Goal: Transaction & Acquisition: Download file/media

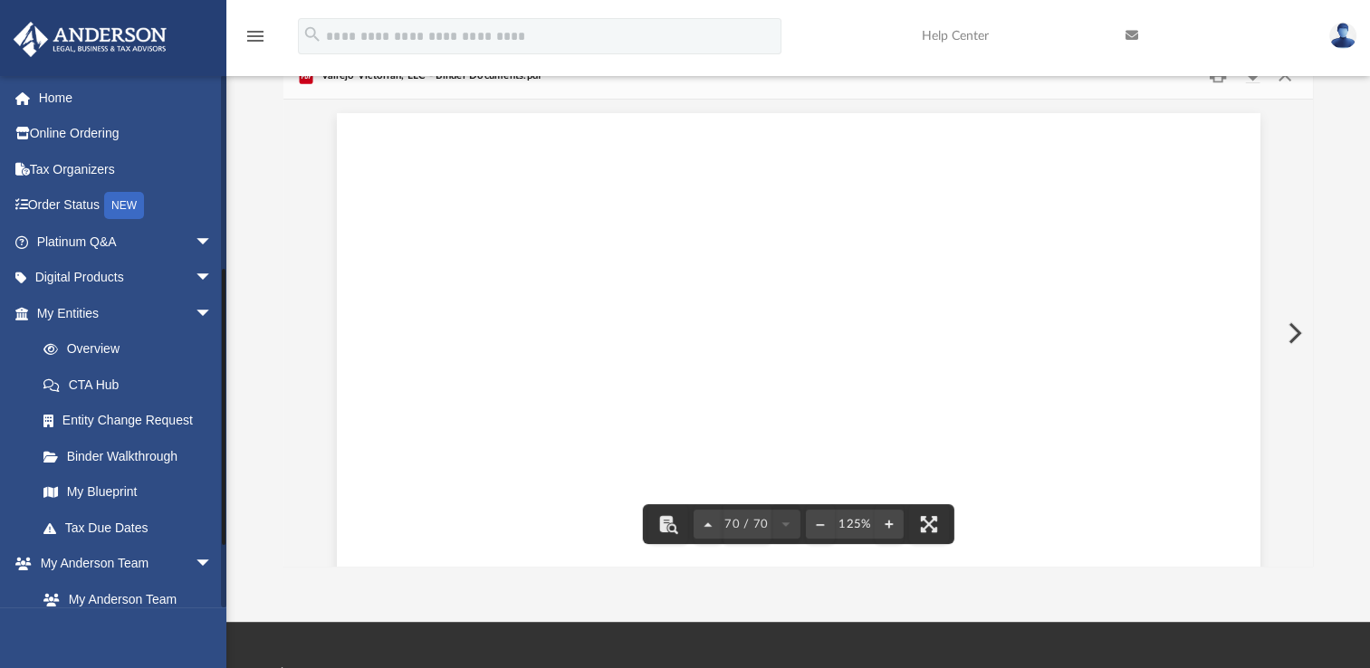
scroll to position [84570, 0]
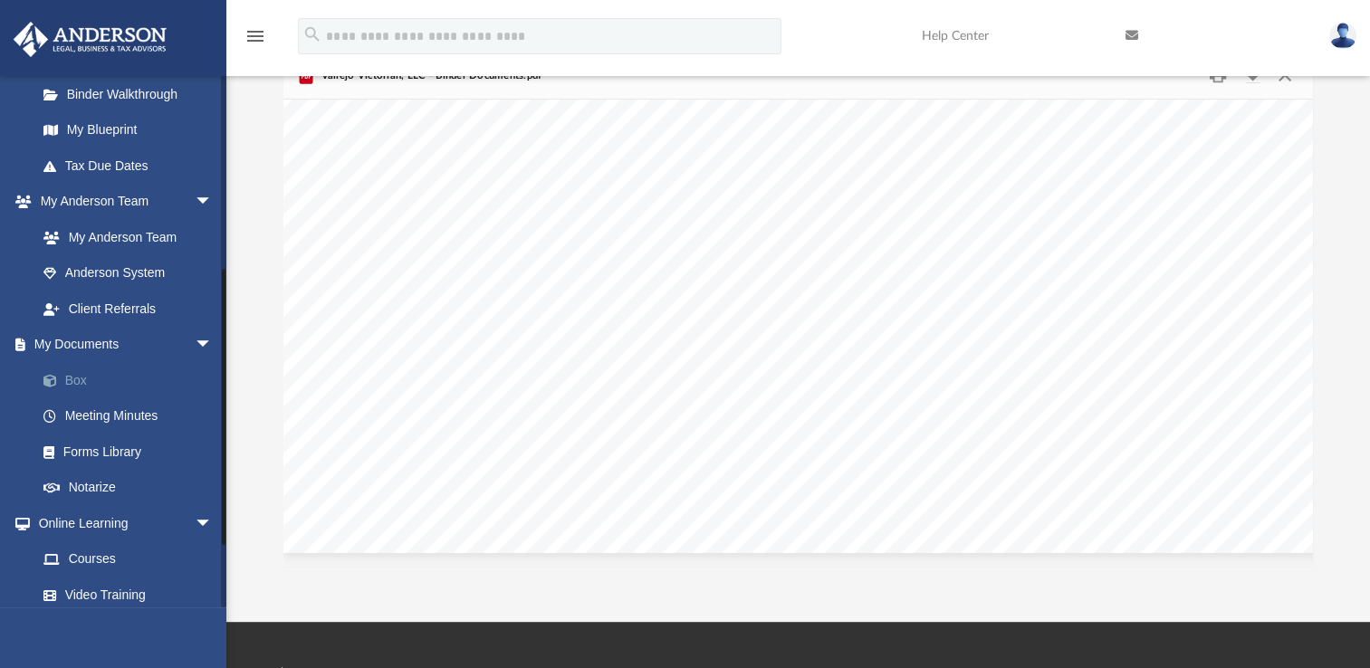
click at [141, 388] on link "Box" at bounding box center [132, 380] width 215 height 36
click at [83, 385] on link "Box" at bounding box center [132, 380] width 215 height 36
click at [88, 421] on link "Meeting Minutes" at bounding box center [132, 416] width 215 height 36
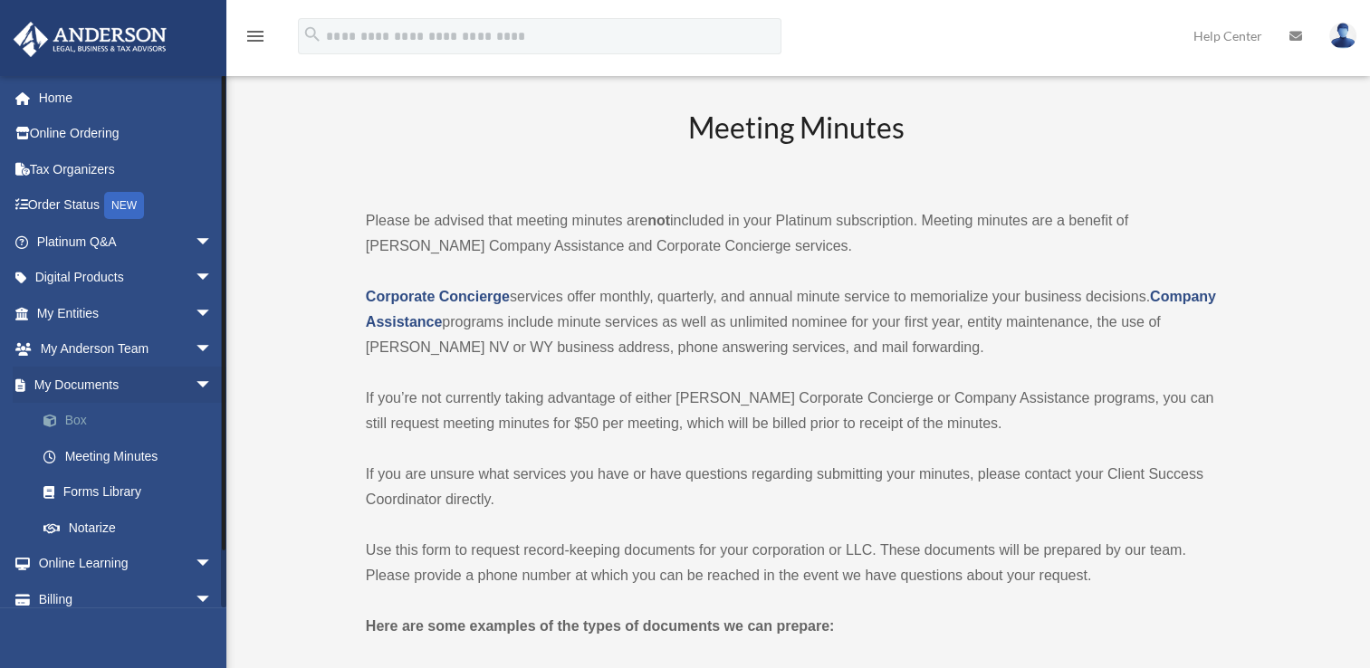
click at [110, 424] on link "Box" at bounding box center [132, 421] width 215 height 36
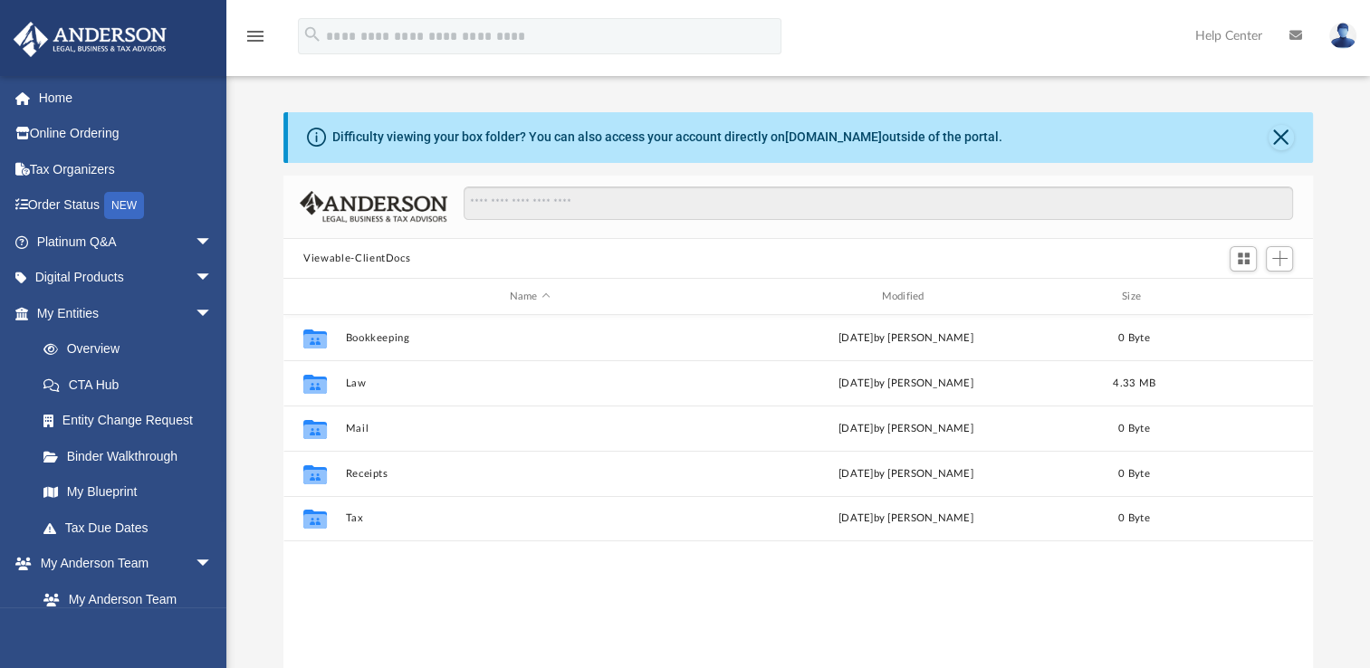
scroll to position [398, 1014]
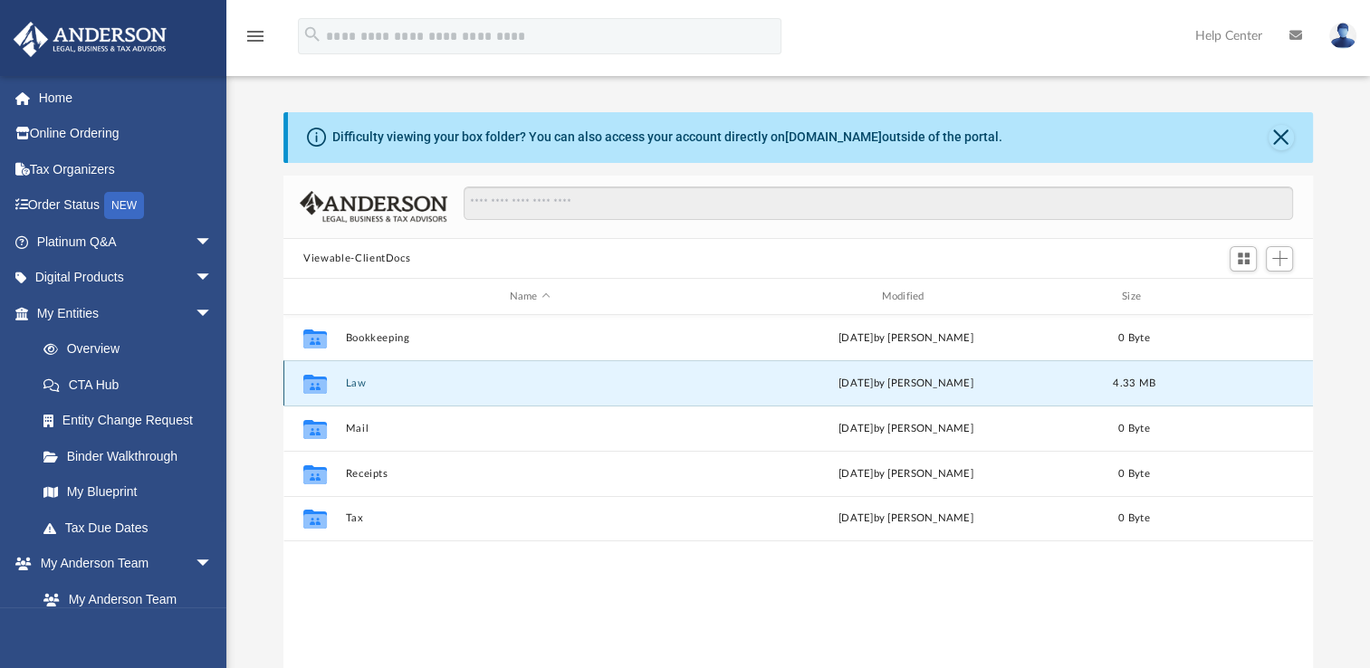
click at [348, 385] on button "Law" at bounding box center [530, 384] width 369 height 12
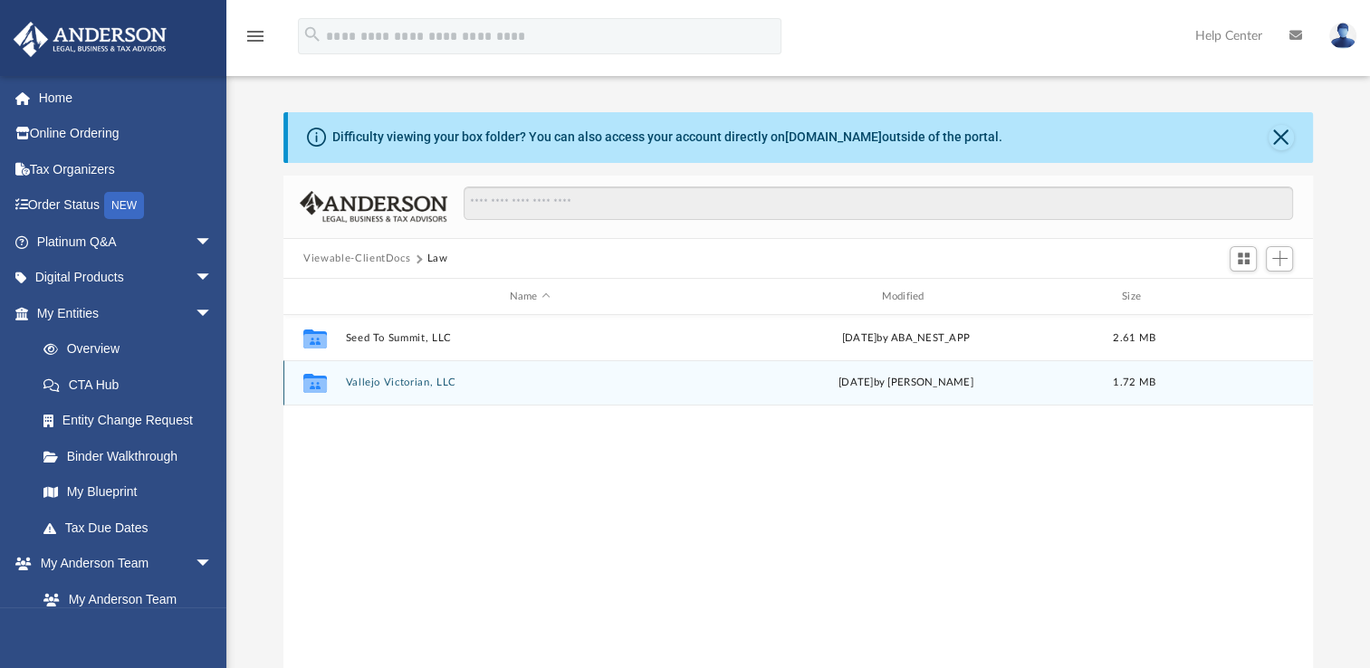
click at [366, 385] on button "Vallejo Victorian, LLC" at bounding box center [530, 383] width 369 height 12
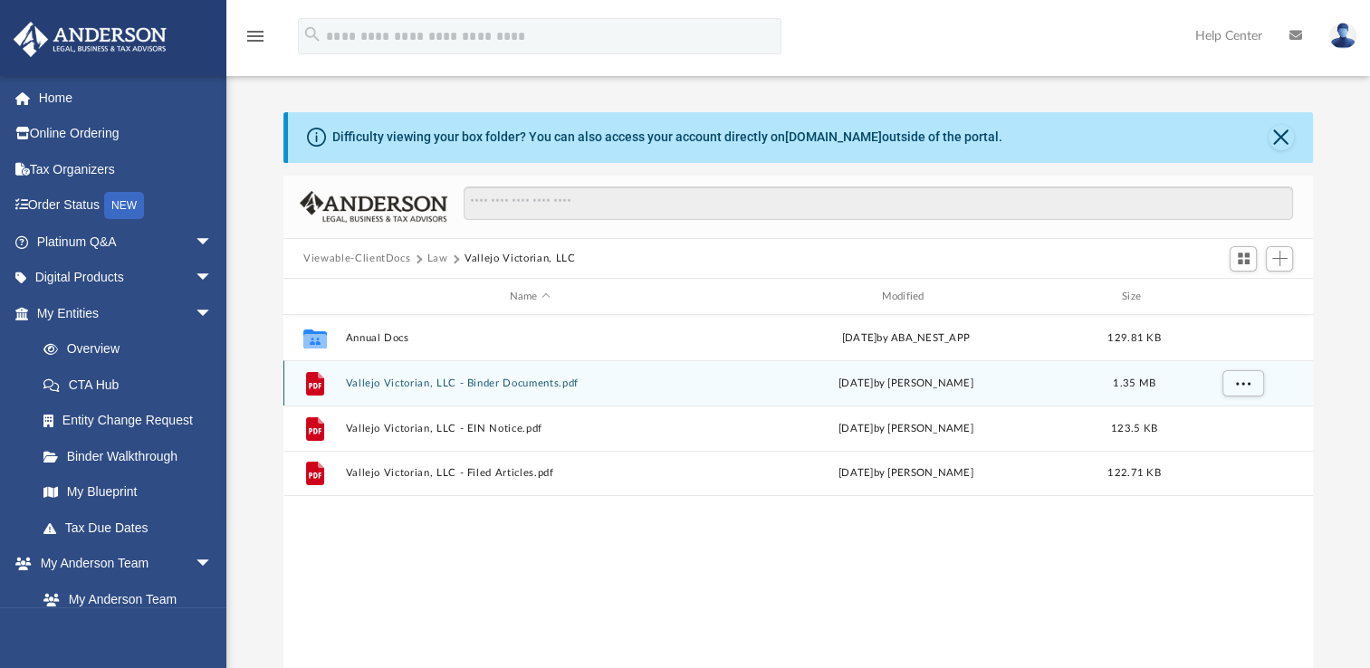
click at [514, 385] on button "Vallejo Victorian, LLC - Binder Documents.pdf" at bounding box center [530, 384] width 369 height 12
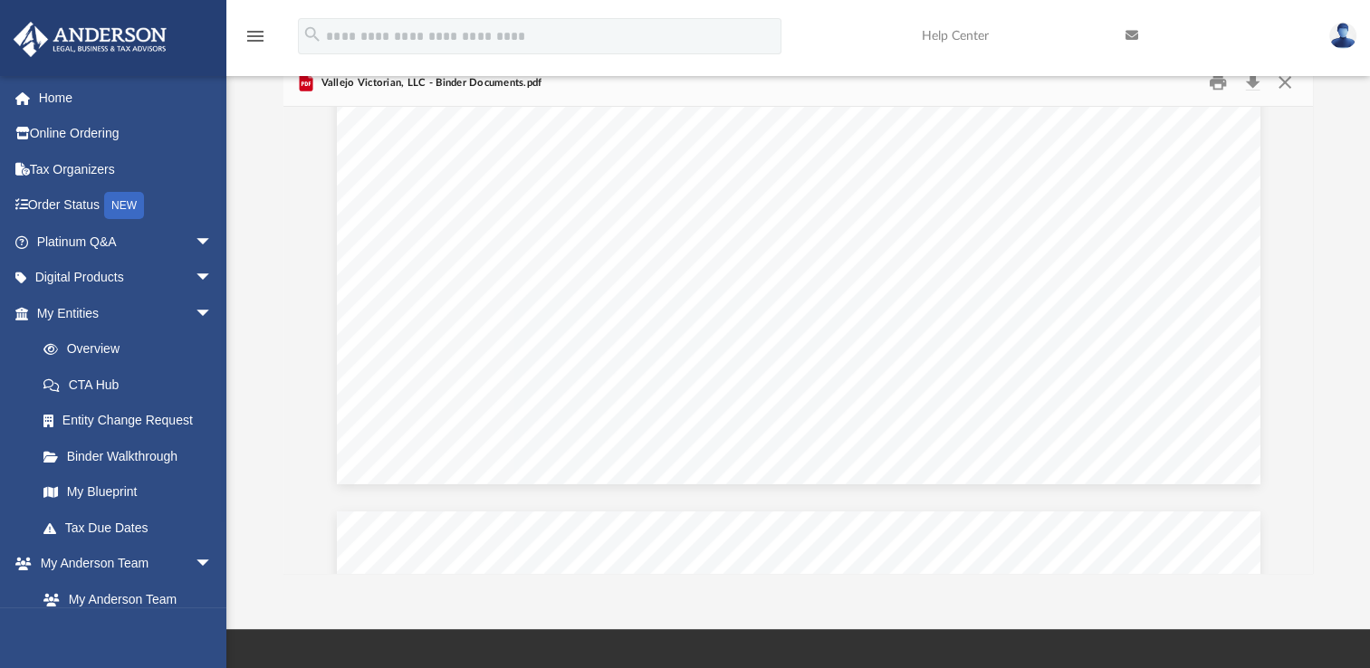
scroll to position [0, 0]
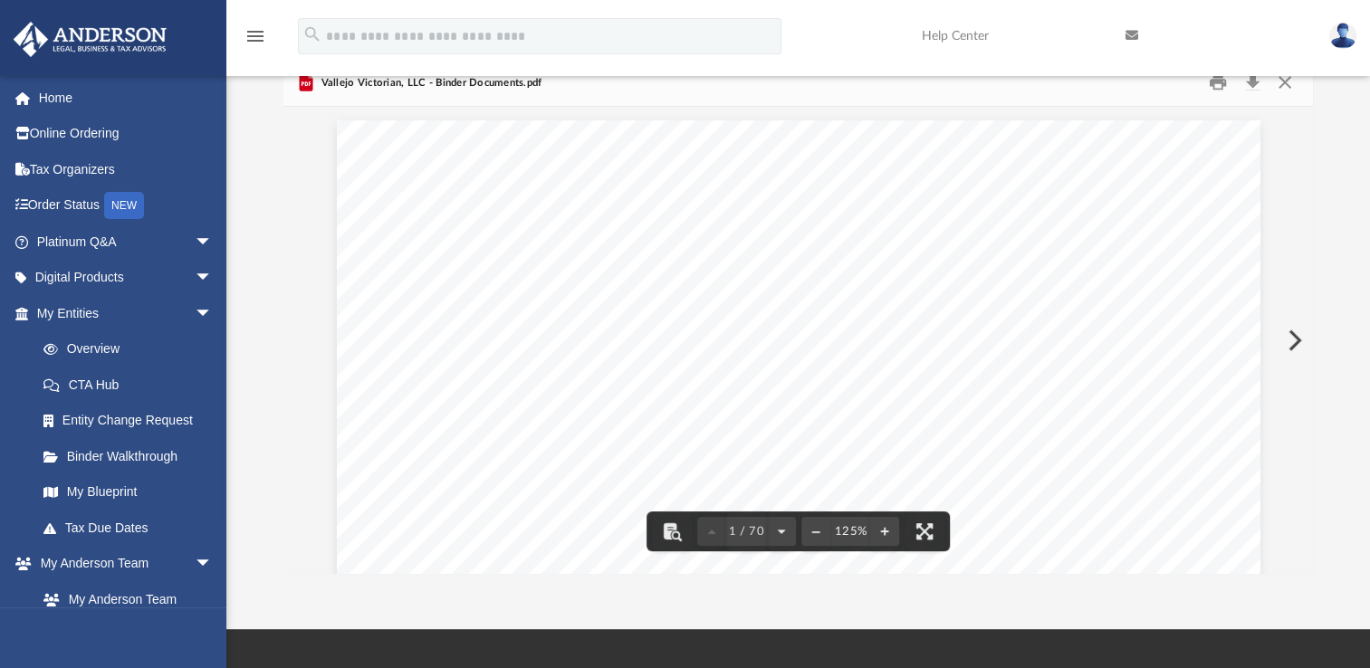
click at [254, 33] on icon "menu" at bounding box center [255, 36] width 22 height 22
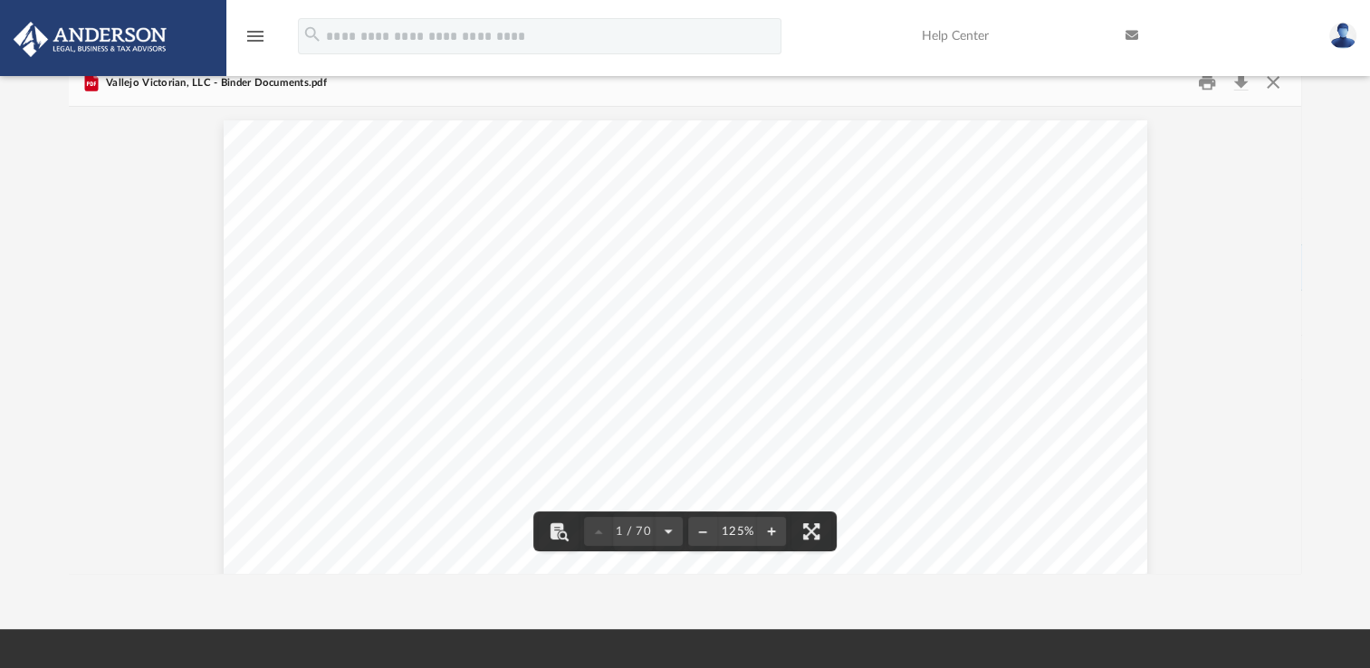
scroll to position [398, 1219]
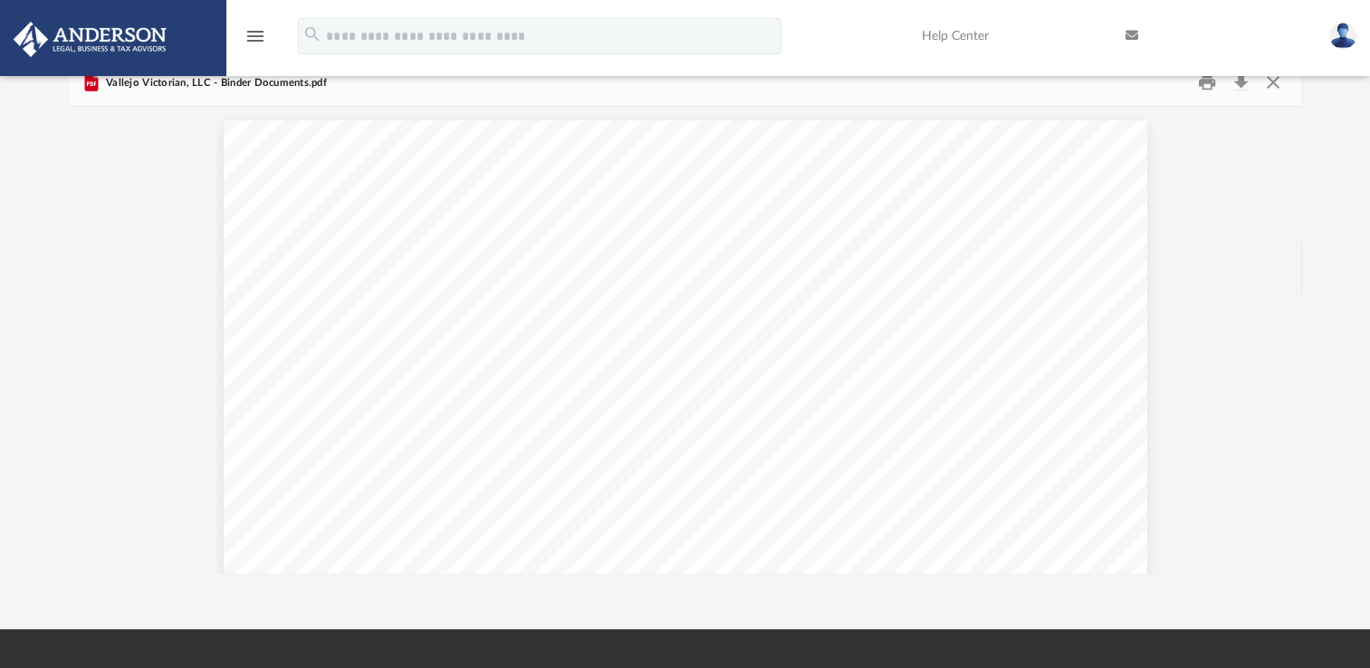
click at [254, 33] on icon "menu" at bounding box center [255, 36] width 22 height 22
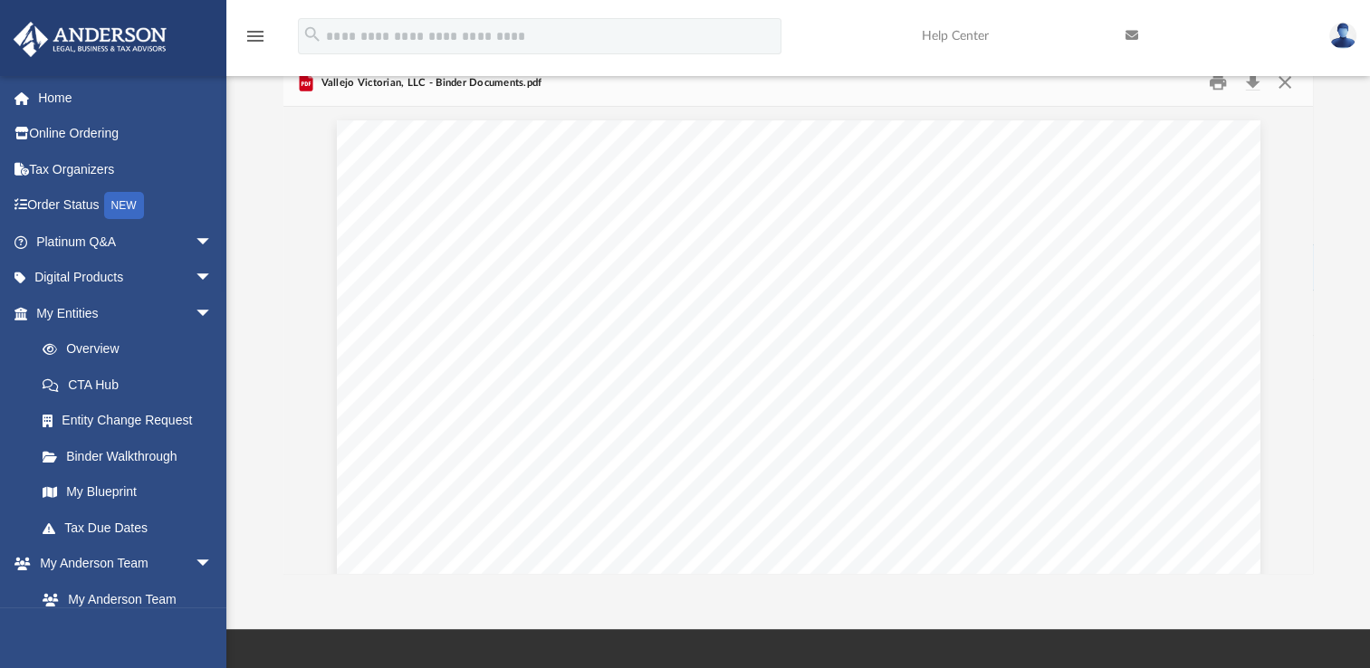
scroll to position [14, 14]
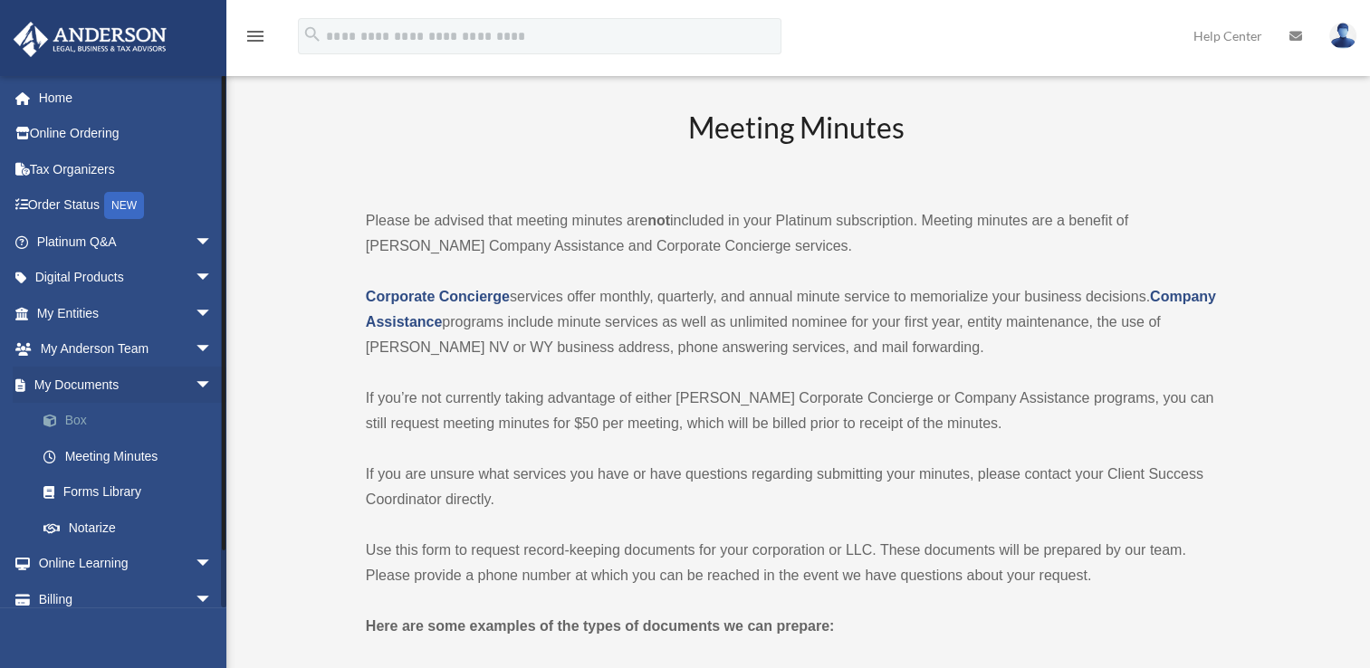
click at [88, 423] on link "Box" at bounding box center [132, 421] width 215 height 36
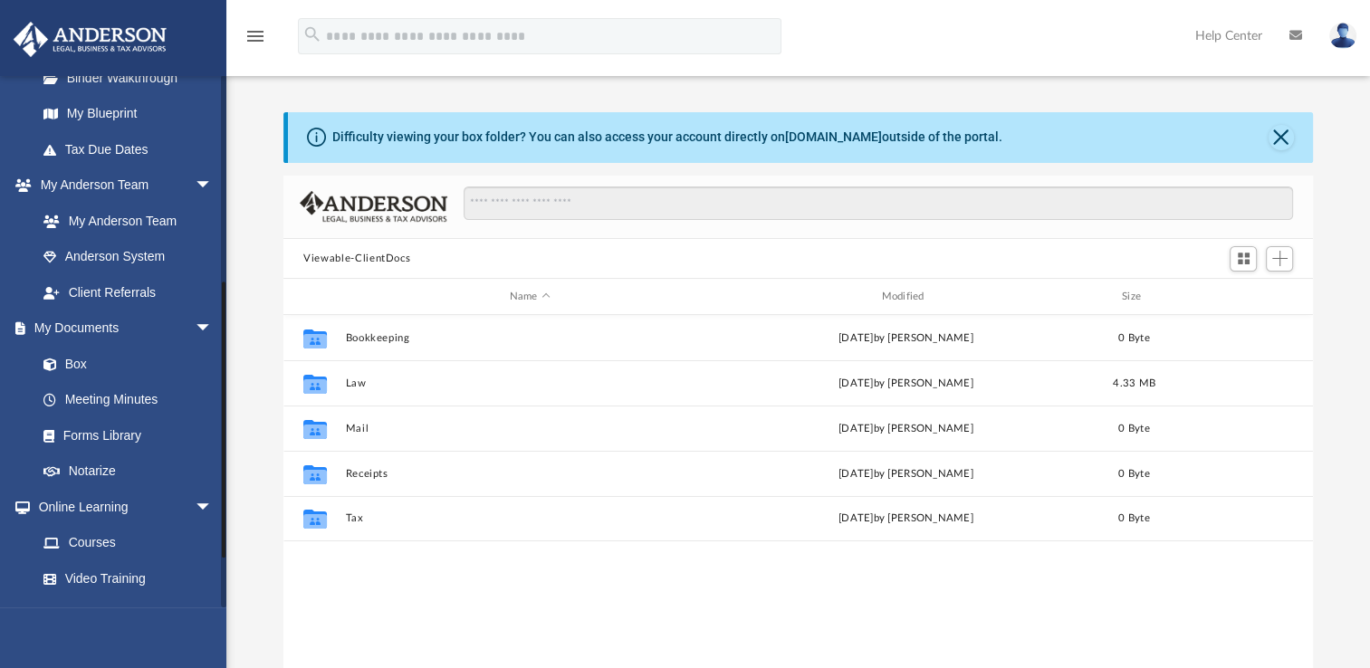
scroll to position [386, 0]
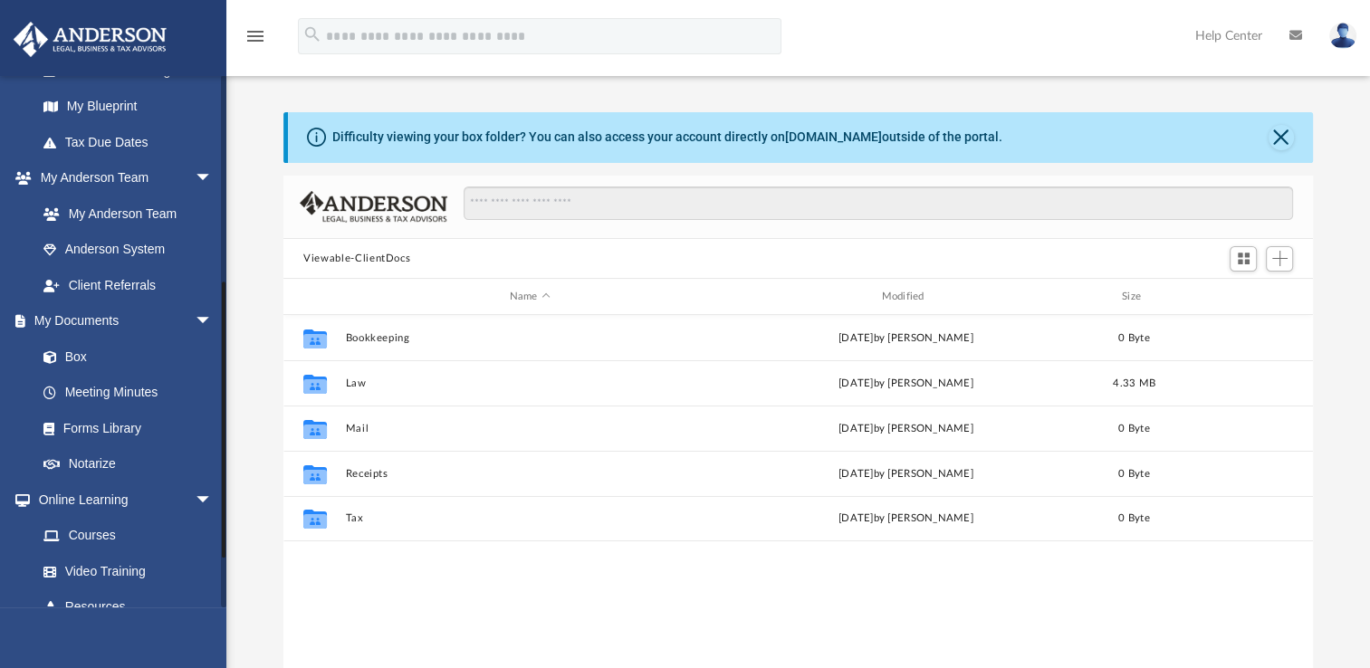
drag, startPoint x: 222, startPoint y: 287, endPoint x: 237, endPoint y: 493, distance: 207.0
click at [237, 493] on div "App sharon.umayam@gmail.com Sign Out sharon.umayam@gmail.com Home Online Orderi…" at bounding box center [685, 373] width 1370 height 636
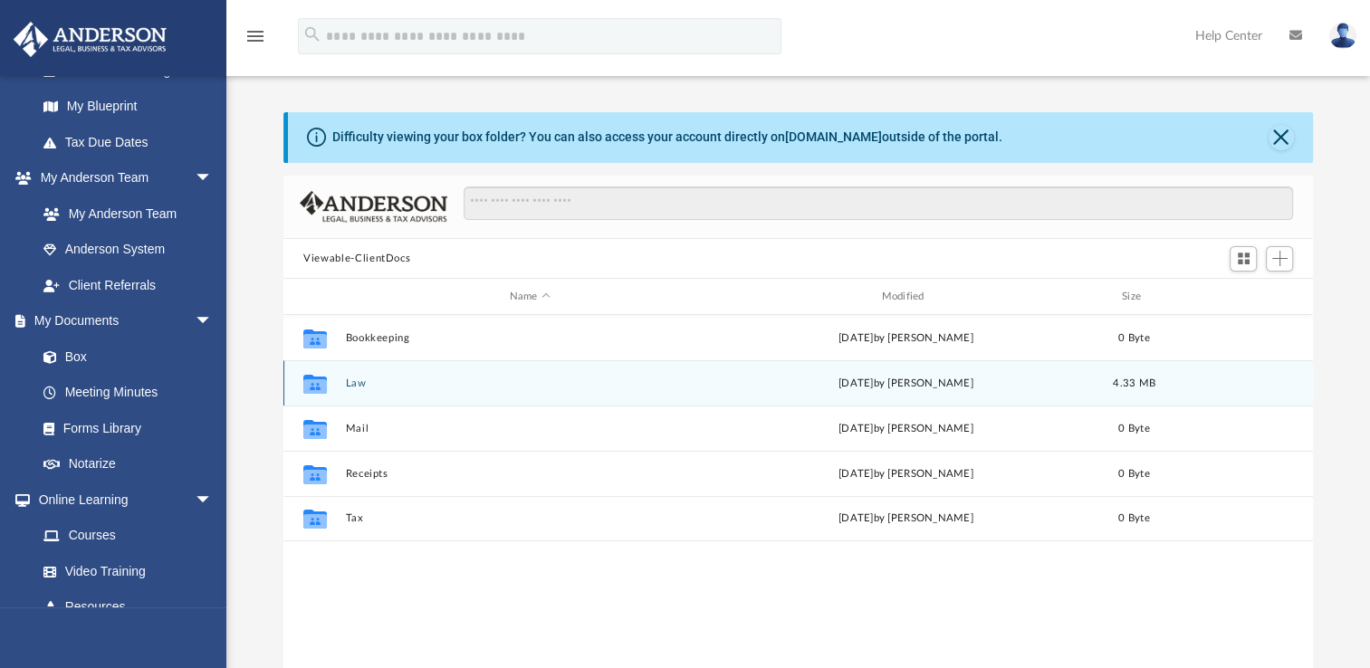
click at [353, 381] on button "Law" at bounding box center [530, 384] width 369 height 12
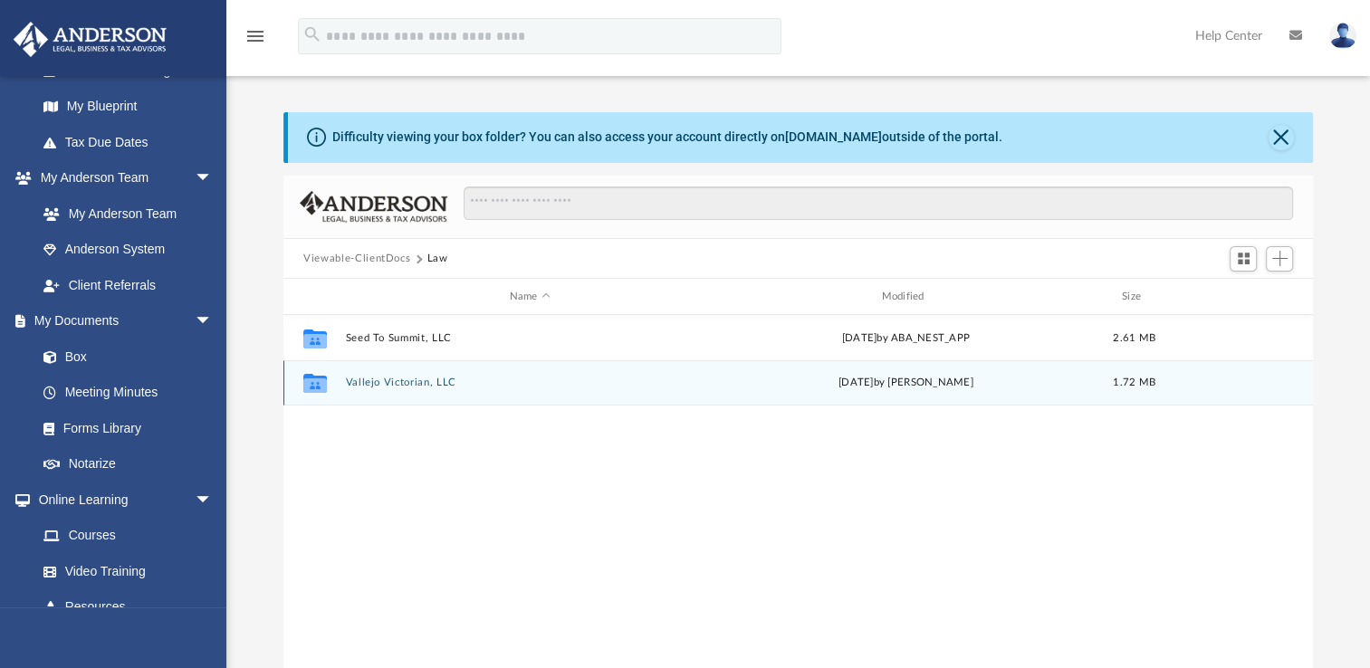
click at [434, 397] on div "Collaborated Folder Vallejo Victorian, LLC Fri Sep 26 2025 by Heather Reynolds …" at bounding box center [798, 382] width 1030 height 45
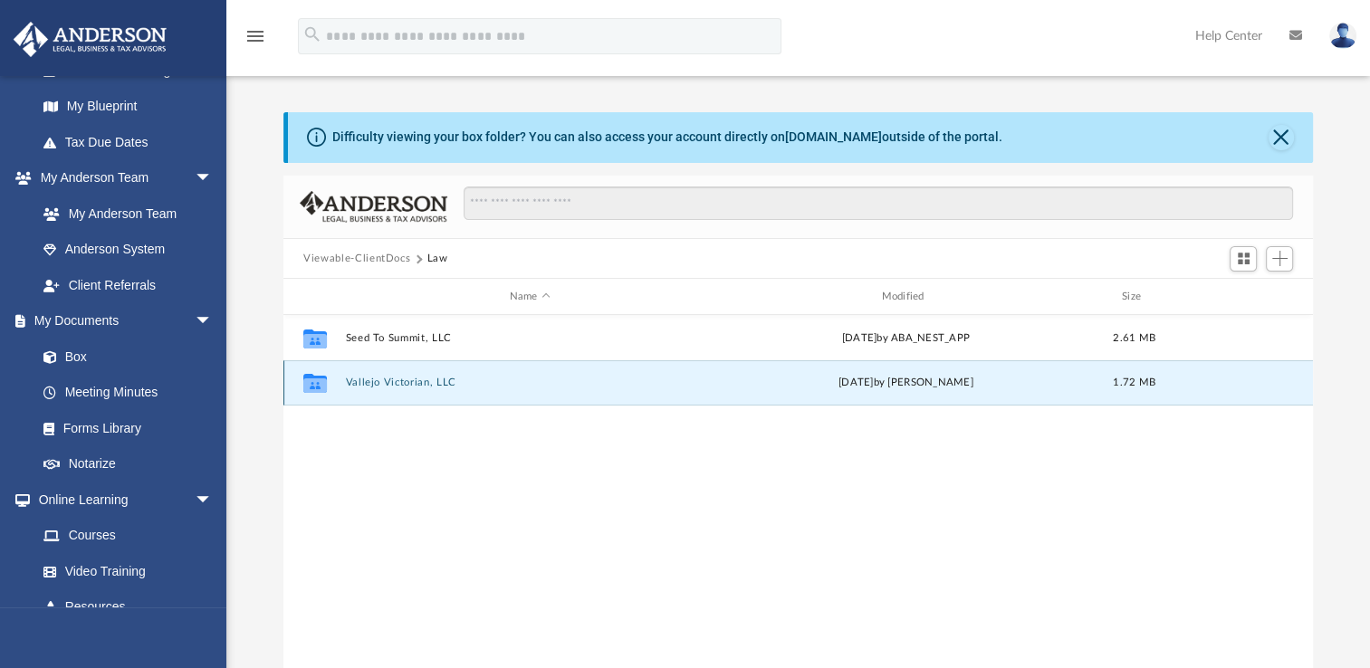
click at [476, 391] on div "Collaborated Folder Vallejo Victorian, LLC Fri Sep 26 2025 by Heather Reynolds …" at bounding box center [798, 382] width 1030 height 45
click at [544, 385] on button "Vallejo Victorian, LLC" at bounding box center [530, 383] width 369 height 12
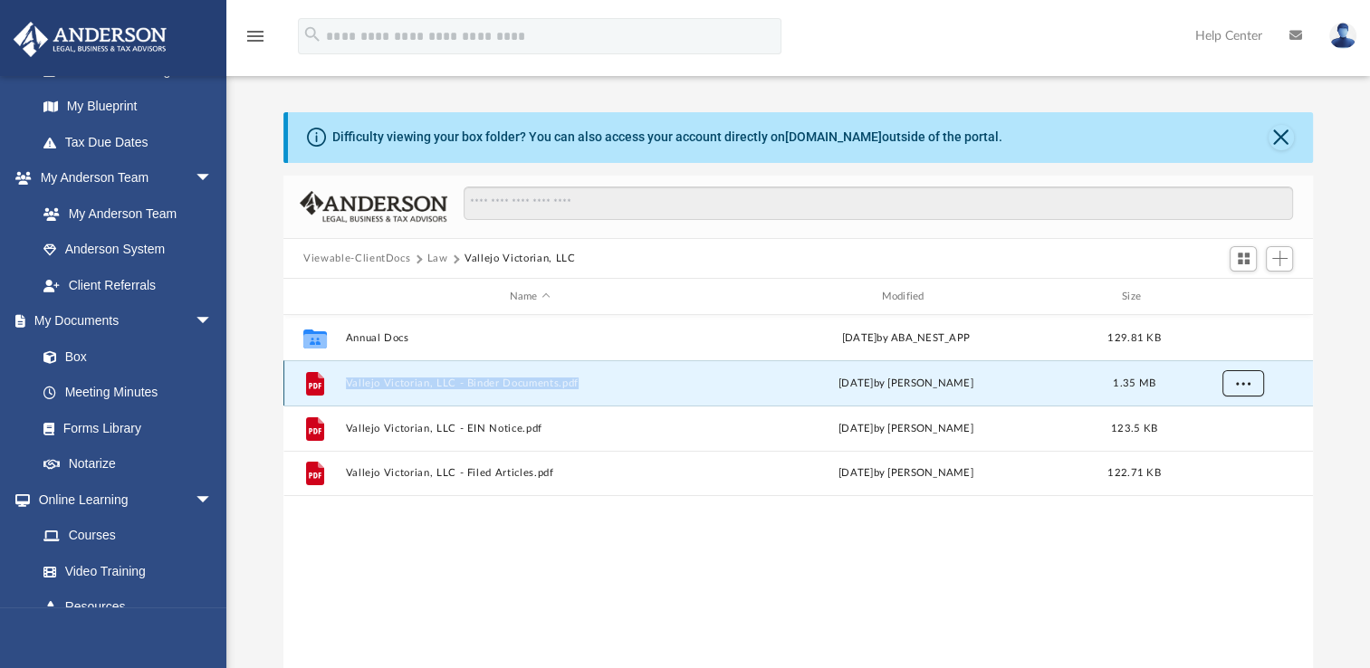
click at [1248, 394] on button "More options" at bounding box center [1243, 383] width 42 height 27
click at [1232, 455] on li "Download" at bounding box center [1227, 448] width 53 height 19
click at [854, 563] on div "Collaborated Folder Annual Docs Wed Sep 24 2025 by ABA_NEST_APP 129.81 KB File …" at bounding box center [798, 502] width 1030 height 375
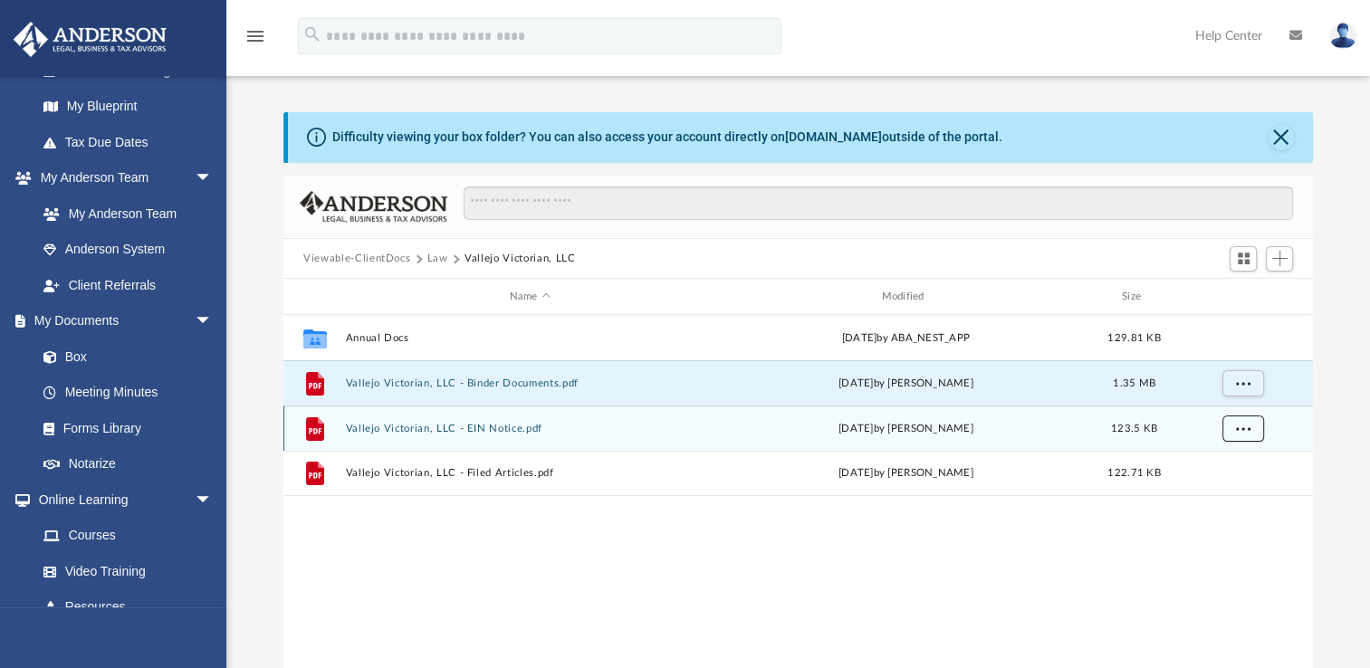
click at [1240, 434] on button "More options" at bounding box center [1243, 429] width 42 height 27
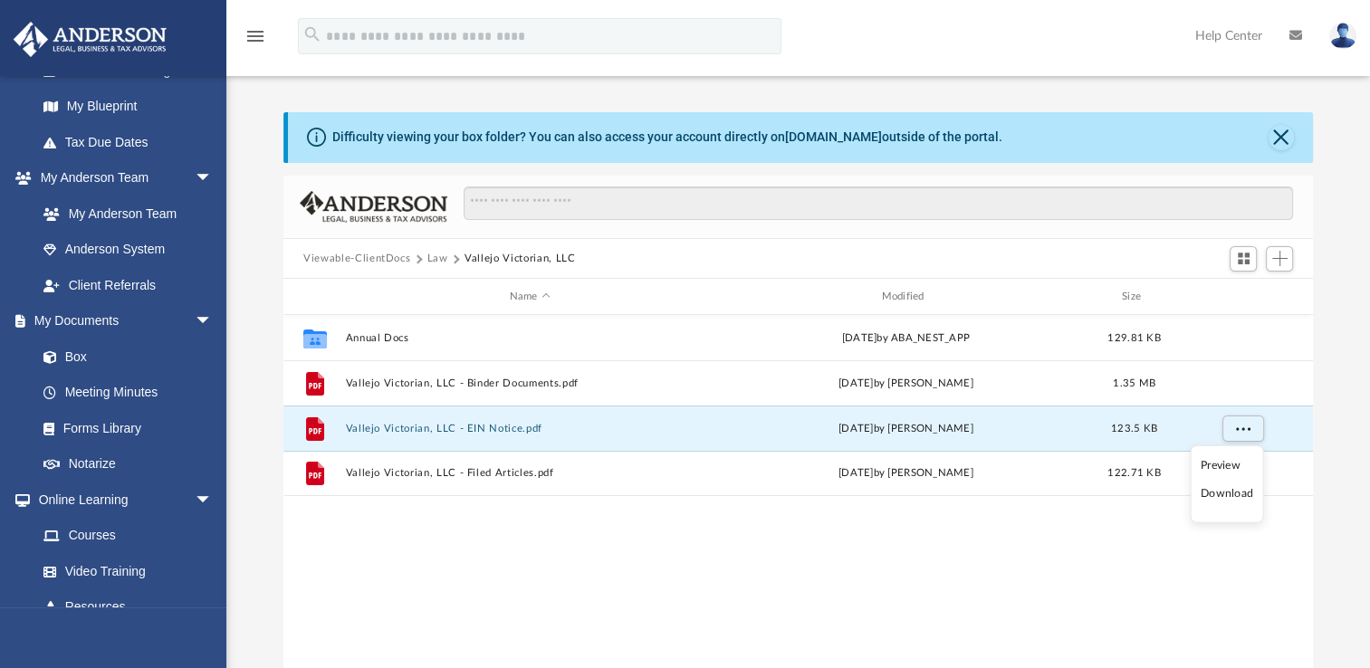
click at [1229, 491] on li "Download" at bounding box center [1227, 493] width 53 height 19
click at [1167, 550] on div "Collaborated Folder Annual Docs Wed Sep 24 2025 by ABA_NEST_APP 129.81 KB File …" at bounding box center [798, 502] width 1030 height 375
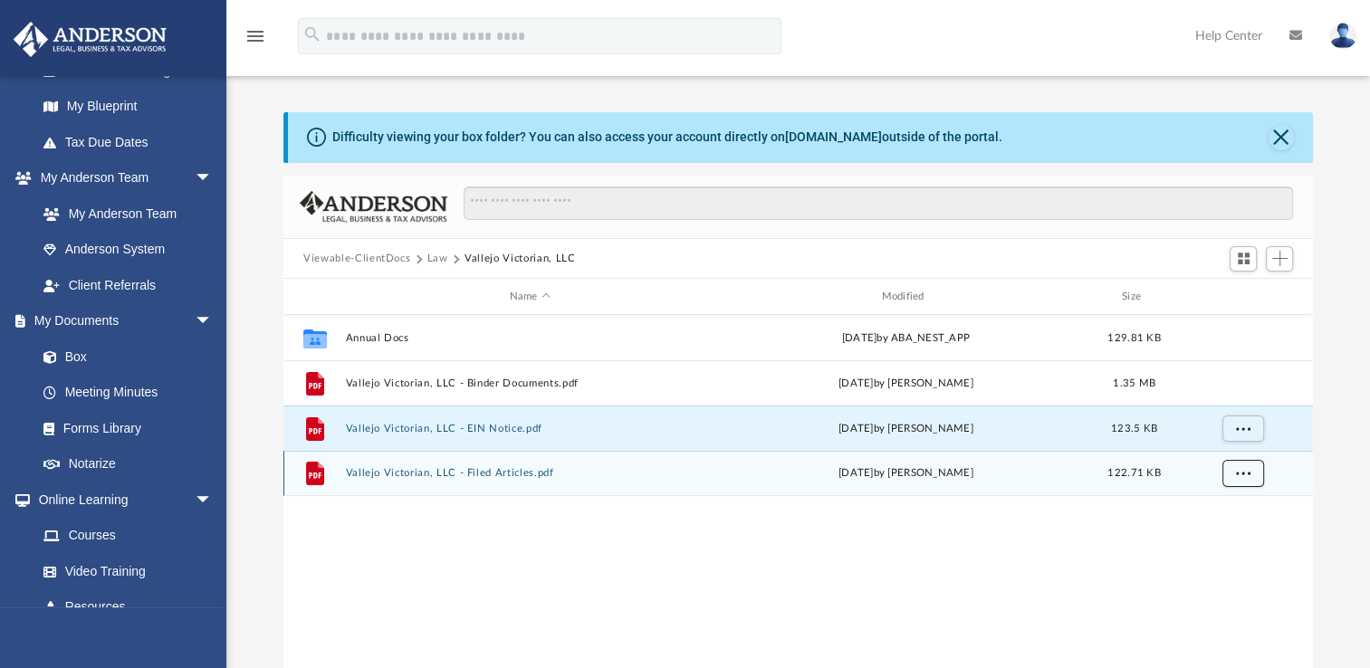
click at [1238, 477] on button "More options" at bounding box center [1243, 473] width 42 height 27
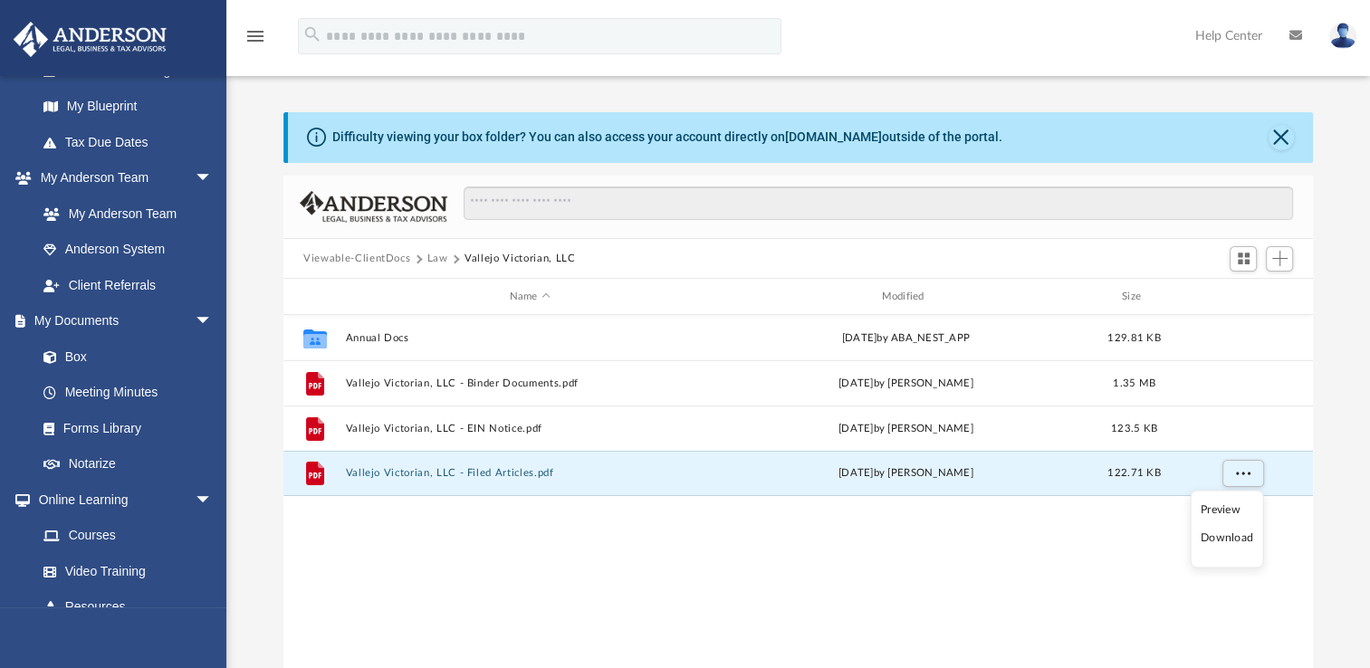
click at [1221, 540] on li "Download" at bounding box center [1227, 539] width 53 height 19
